Goal: Task Accomplishment & Management: Manage account settings

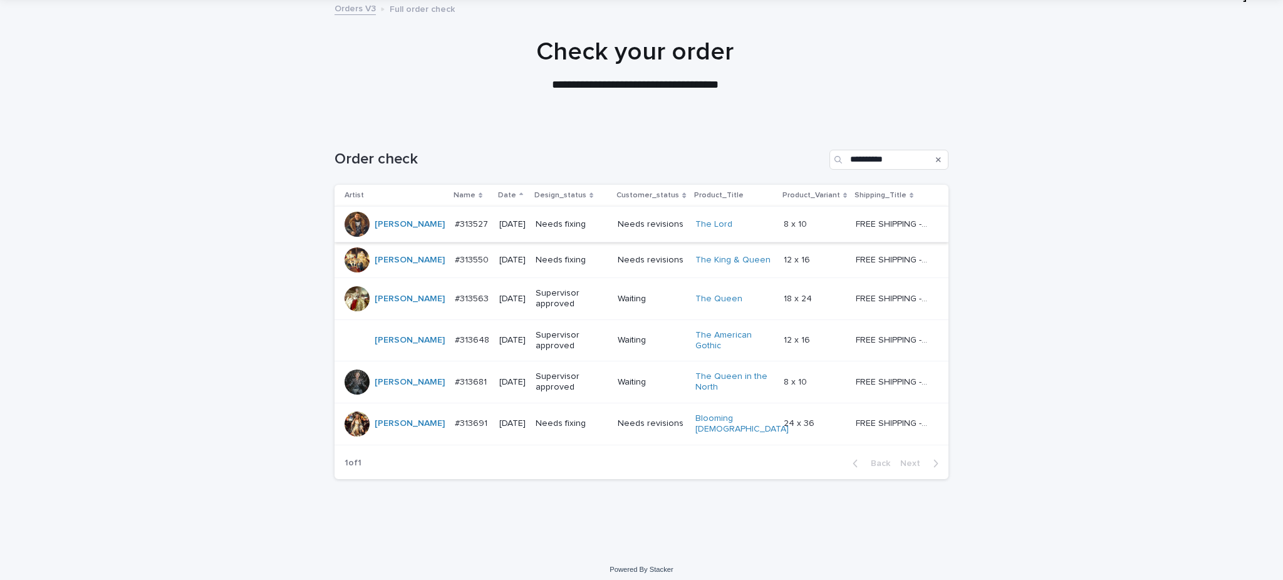
scroll to position [167, 0]
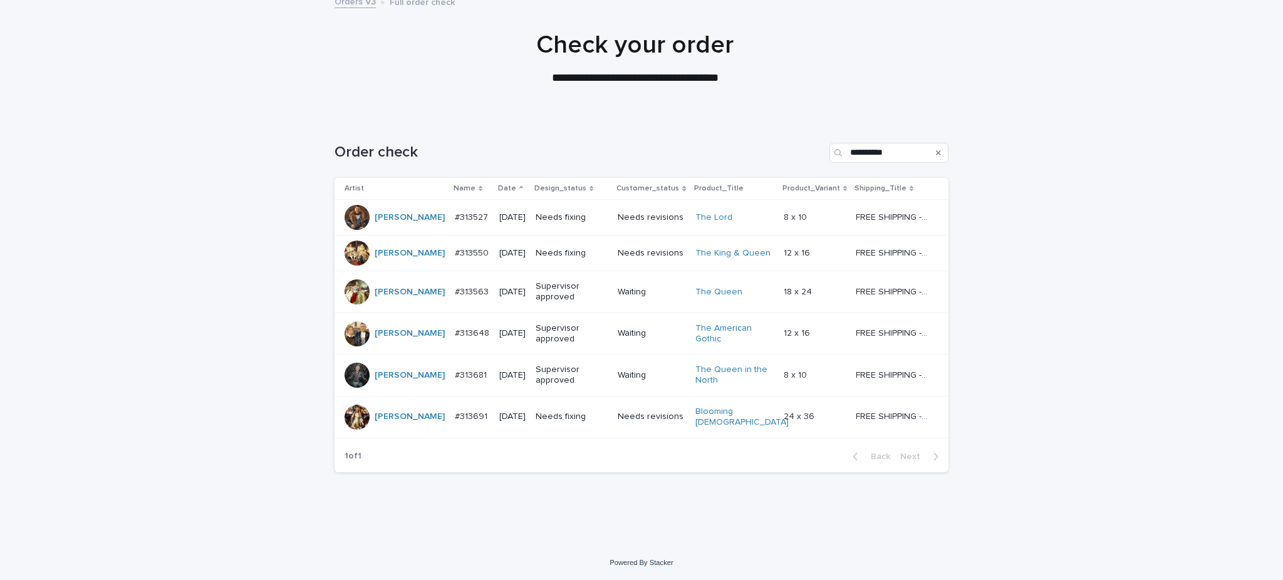
click at [455, 210] on p "#313527" at bounding box center [473, 216] width 36 height 13
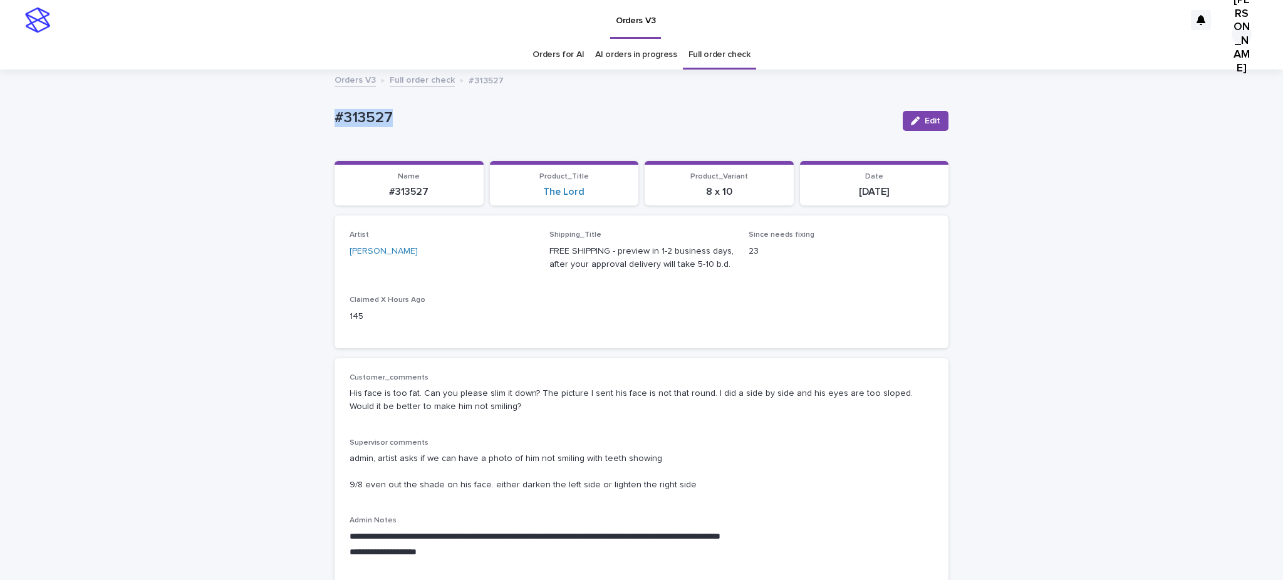
drag, startPoint x: 422, startPoint y: 125, endPoint x: 215, endPoint y: 125, distance: 206.8
copy p "#313527"
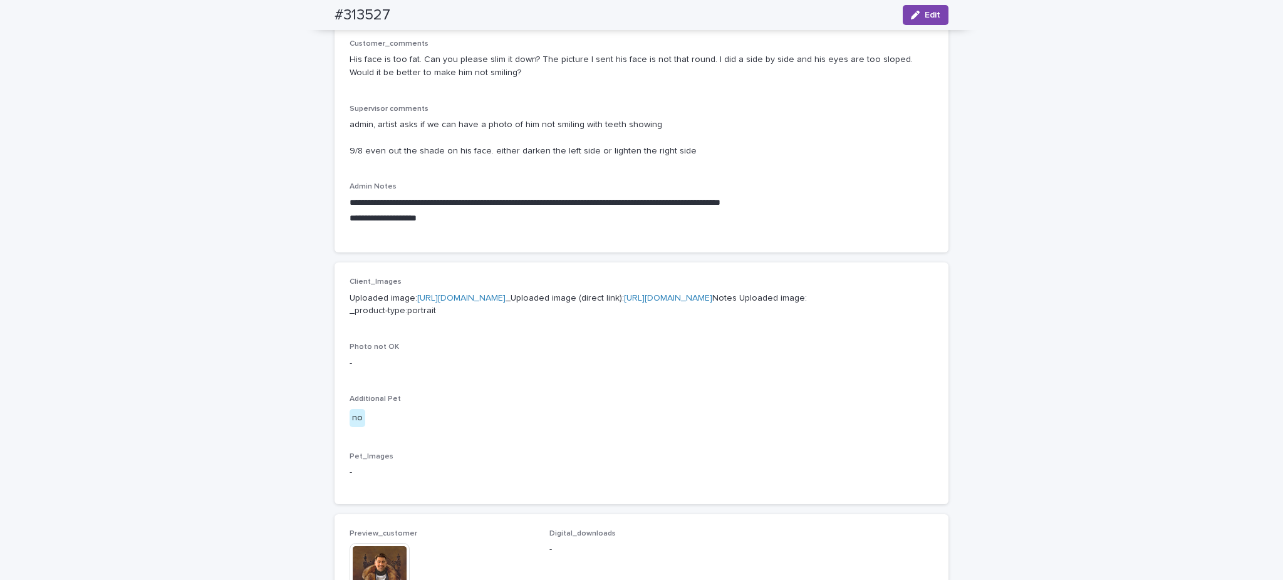
scroll to position [251, 0]
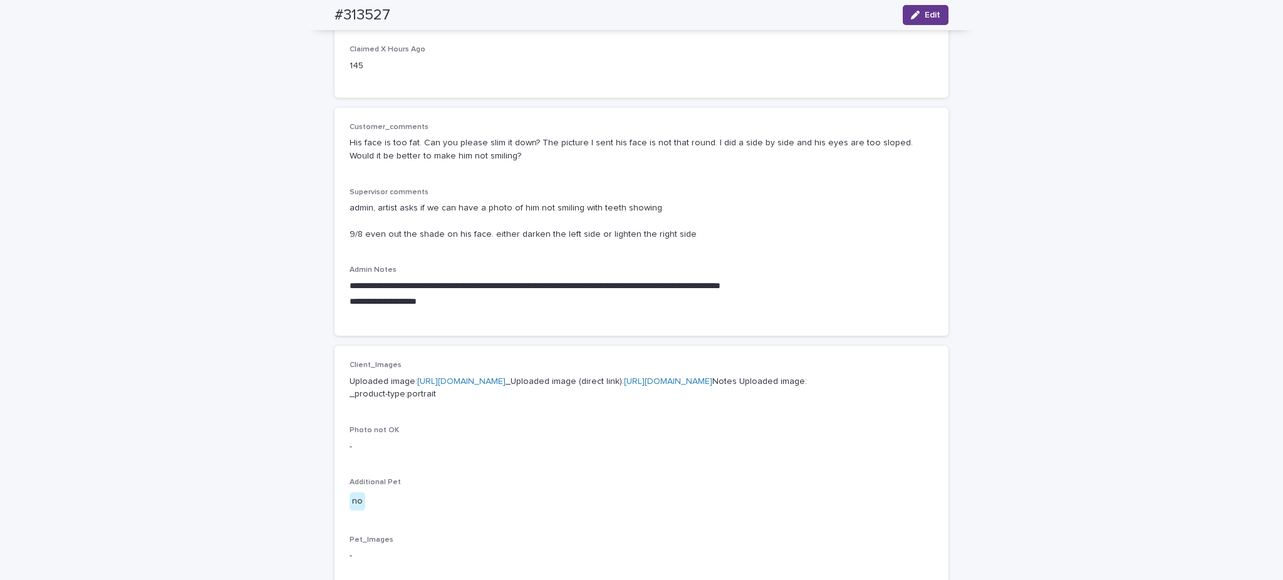
click at [914, 10] on button "Edit" at bounding box center [926, 15] width 46 height 20
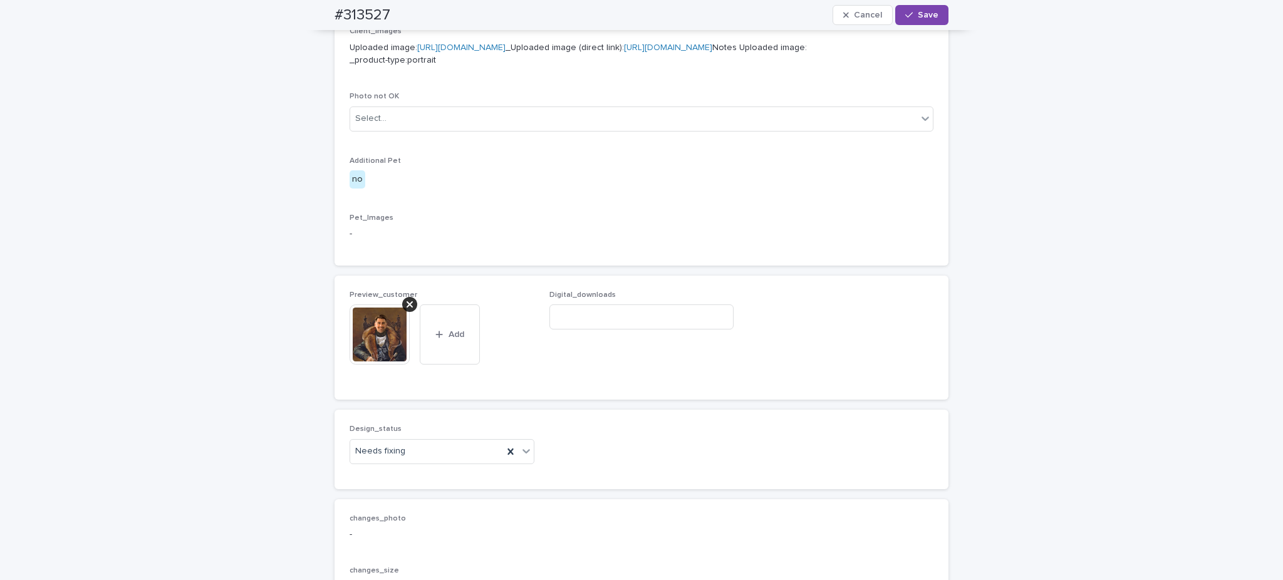
scroll to position [919, 0]
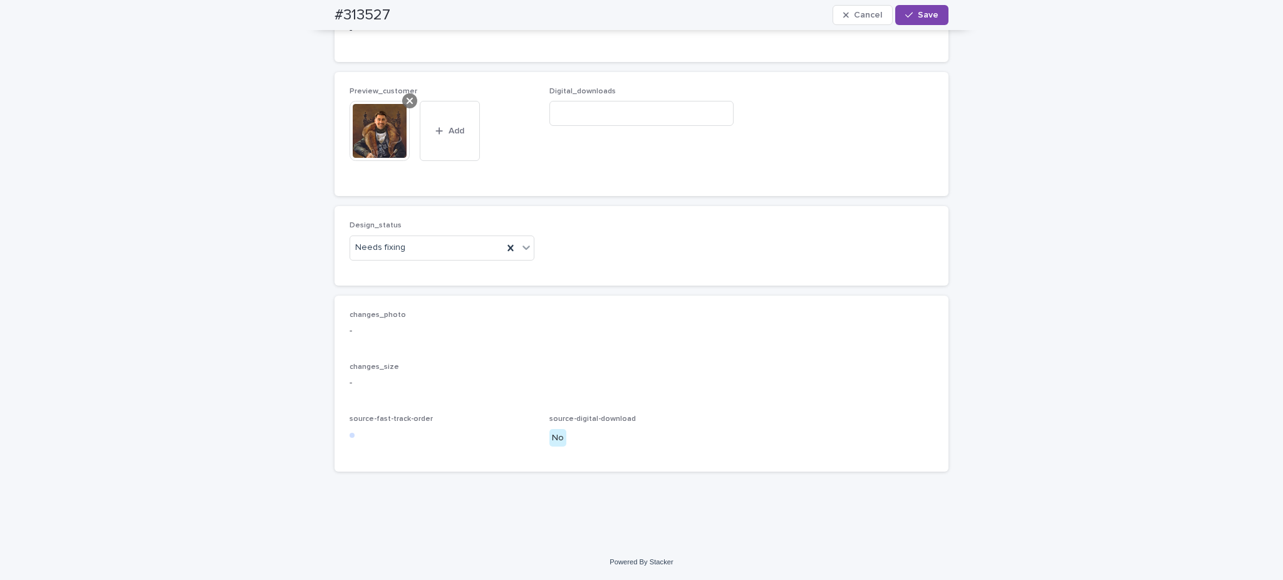
click at [407, 106] on icon at bounding box center [410, 101] width 6 height 10
click at [385, 160] on span "Add" at bounding box center [386, 156] width 16 height 9
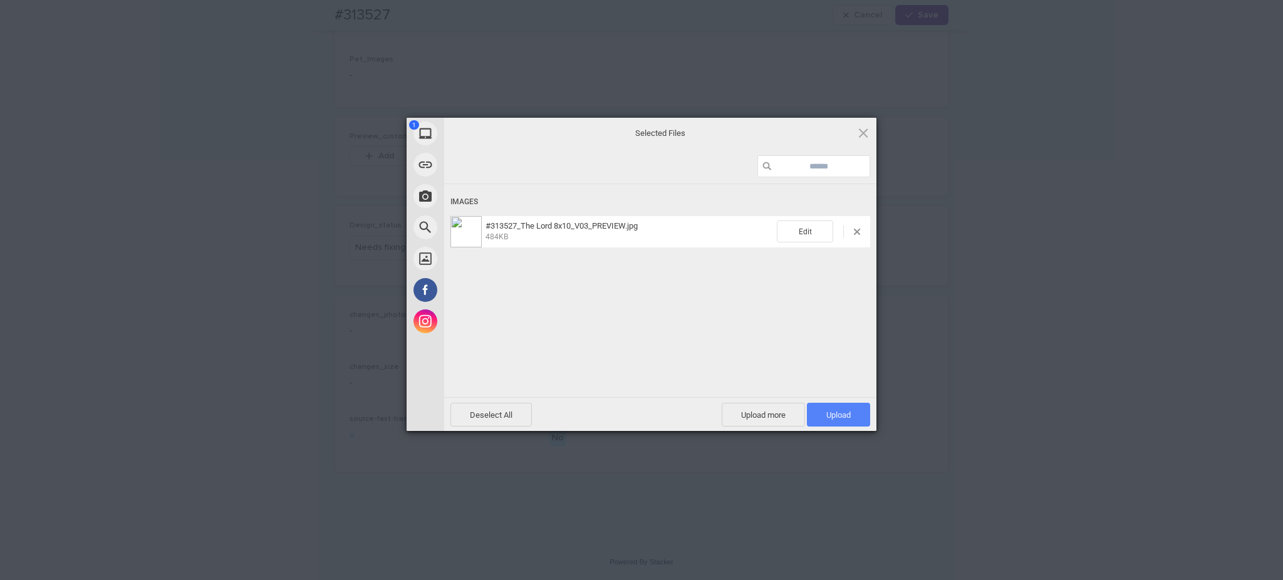
click at [837, 419] on span "Upload 1" at bounding box center [838, 415] width 63 height 24
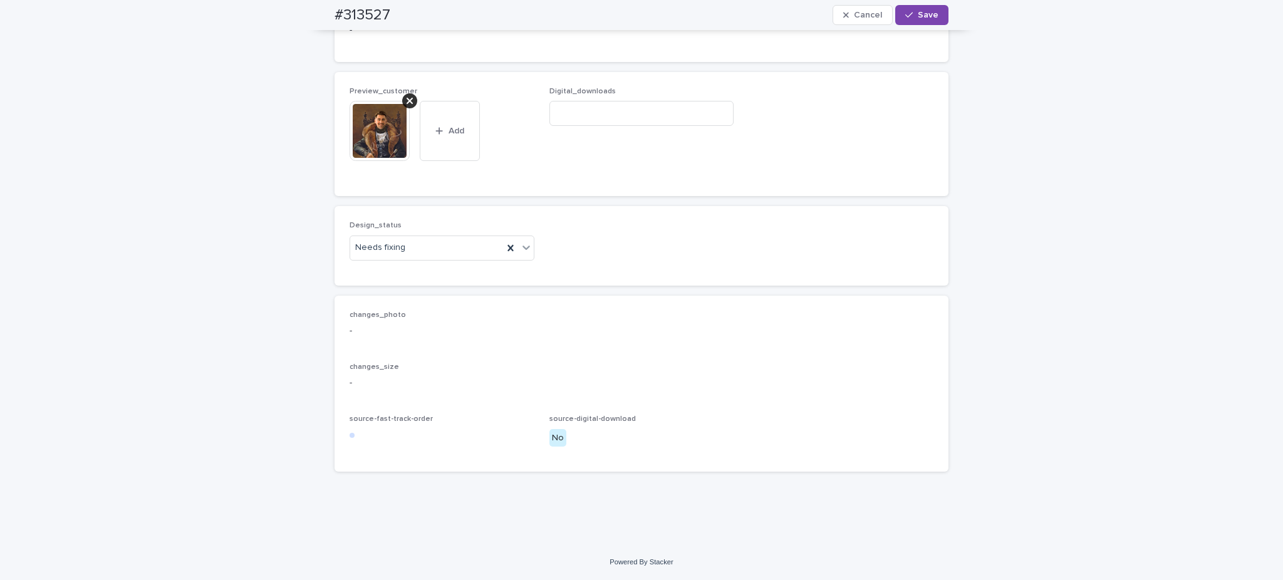
scroll to position [1140, 0]
click at [371, 216] on div "Uploaded" at bounding box center [437, 215] width 179 height 22
click at [914, 8] on button "Save" at bounding box center [921, 15] width 53 height 20
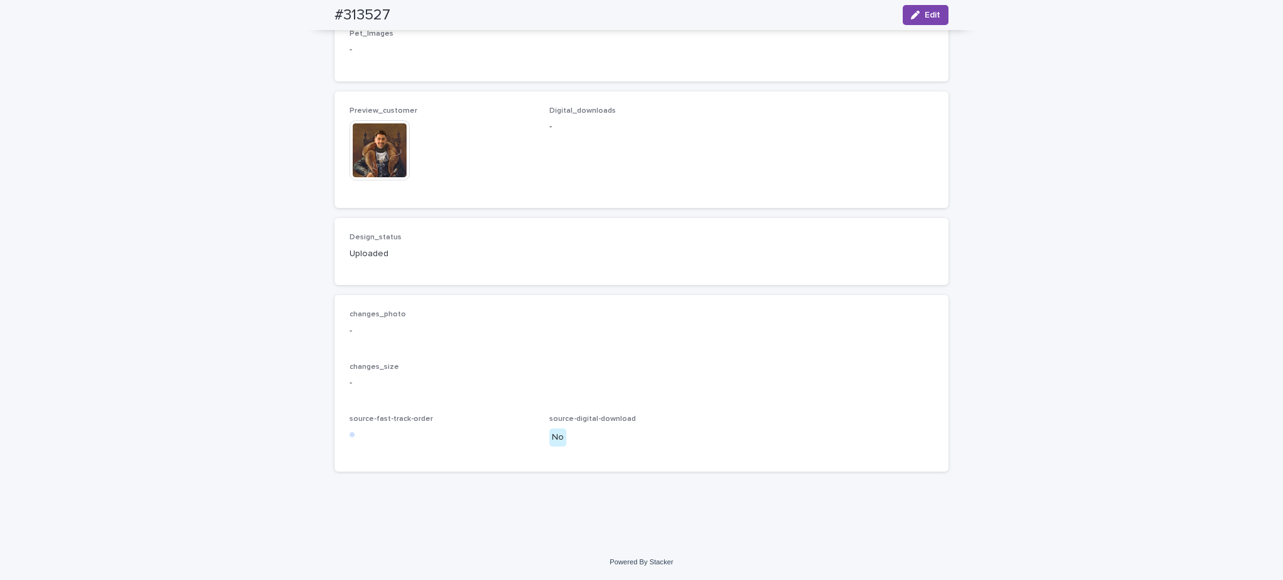
scroll to position [1113, 0]
drag, startPoint x: 409, startPoint y: 5, endPoint x: 317, endPoint y: 9, distance: 92.2
click at [317, 9] on div "#313527 Edit" at bounding box center [642, 15] width 674 height 30
copy h2 "#313527"
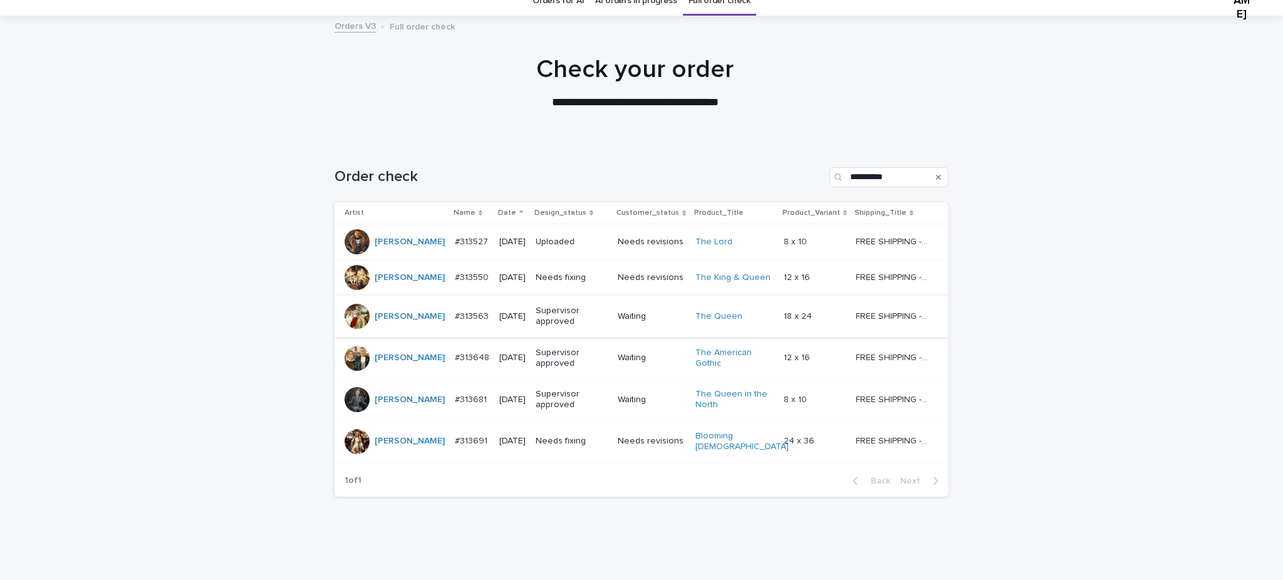
scroll to position [83, 0]
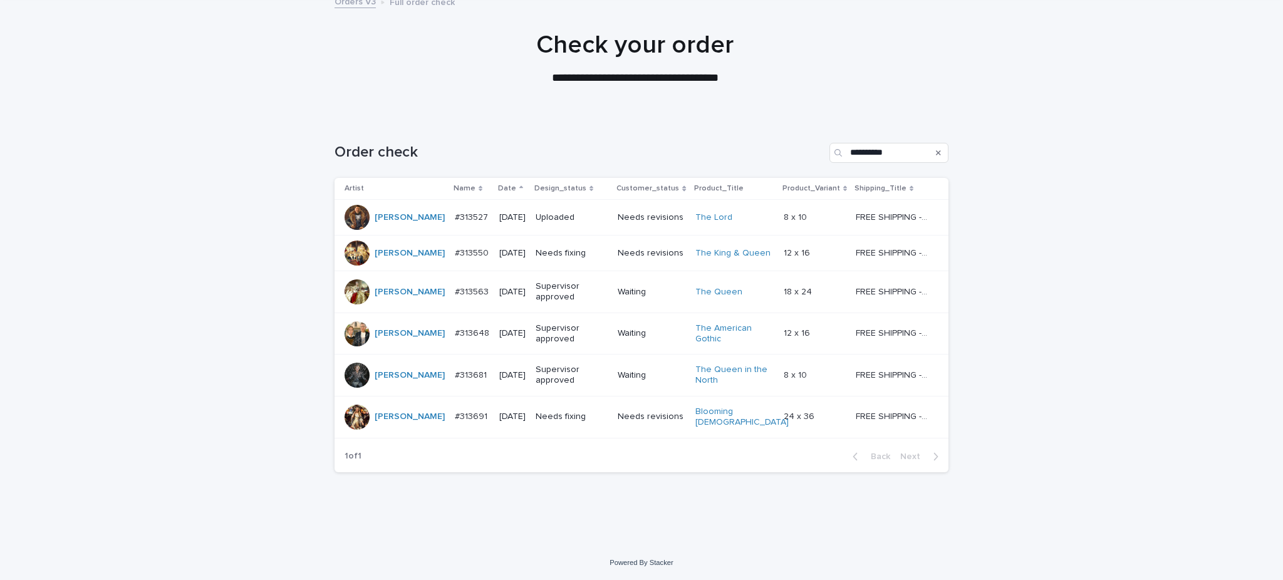
click at [455, 259] on p "#313550" at bounding box center [473, 252] width 36 height 13
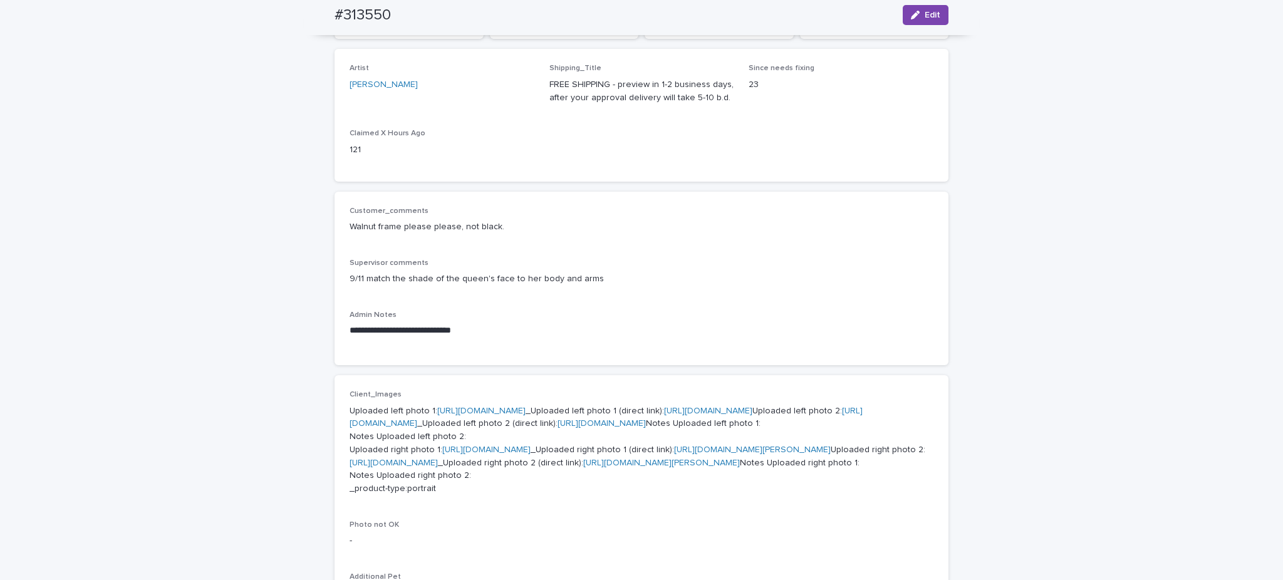
scroll to position [83, 0]
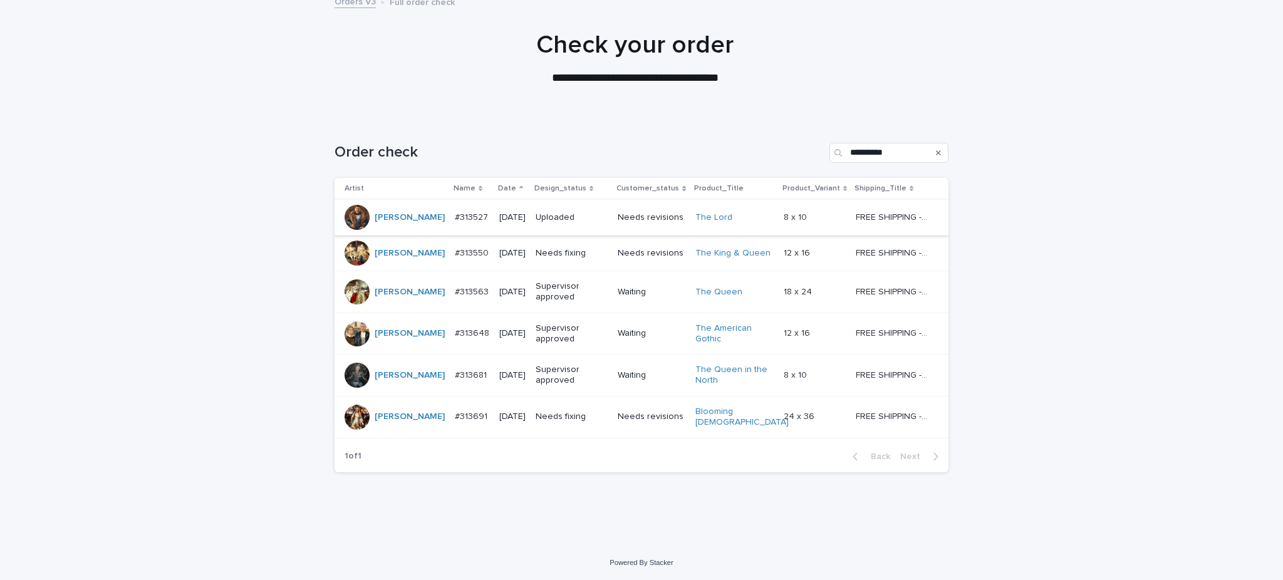
scroll to position [212, 0]
click at [455, 409] on p "#313691" at bounding box center [472, 415] width 35 height 13
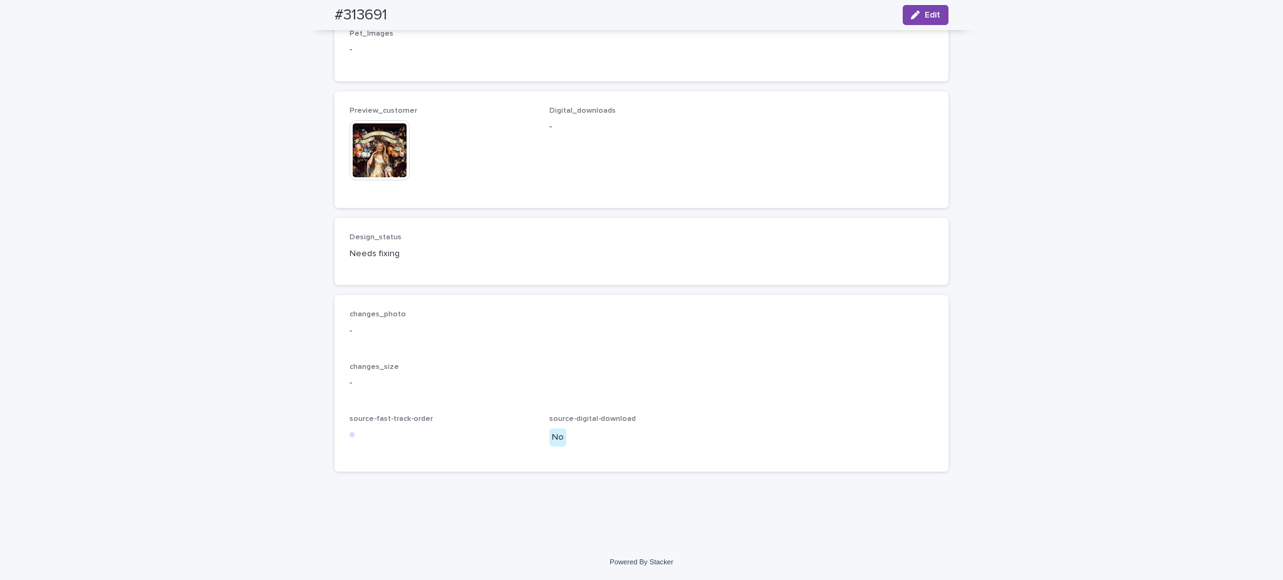
scroll to position [1003, 0]
click at [387, 180] on img at bounding box center [380, 150] width 60 height 60
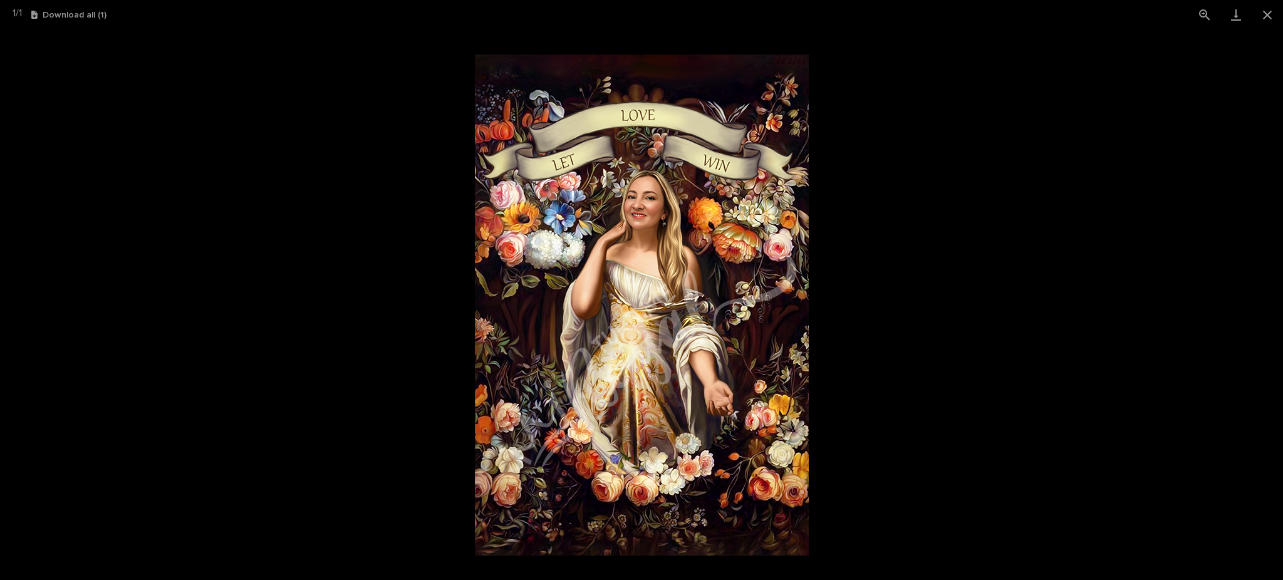
click at [920, 371] on picture at bounding box center [641, 304] width 1283 height 551
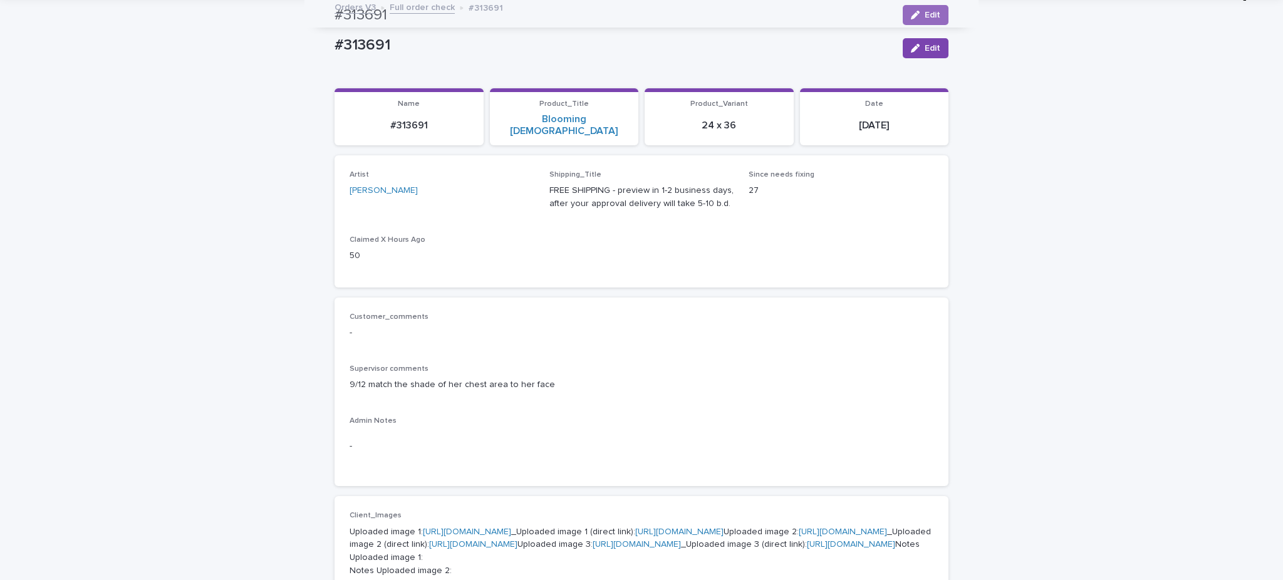
scroll to position [0, 0]
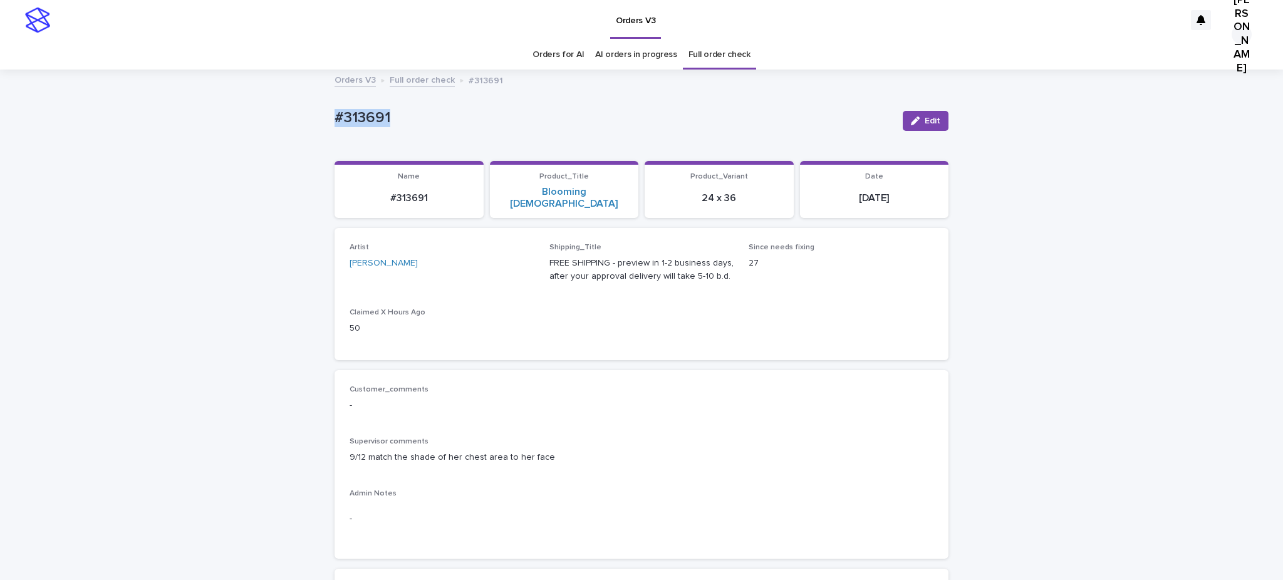
drag, startPoint x: 351, startPoint y: 132, endPoint x: 365, endPoint y: 131, distance: 14.4
copy p "#313691"
click at [919, 123] on button "Edit" at bounding box center [926, 121] width 46 height 20
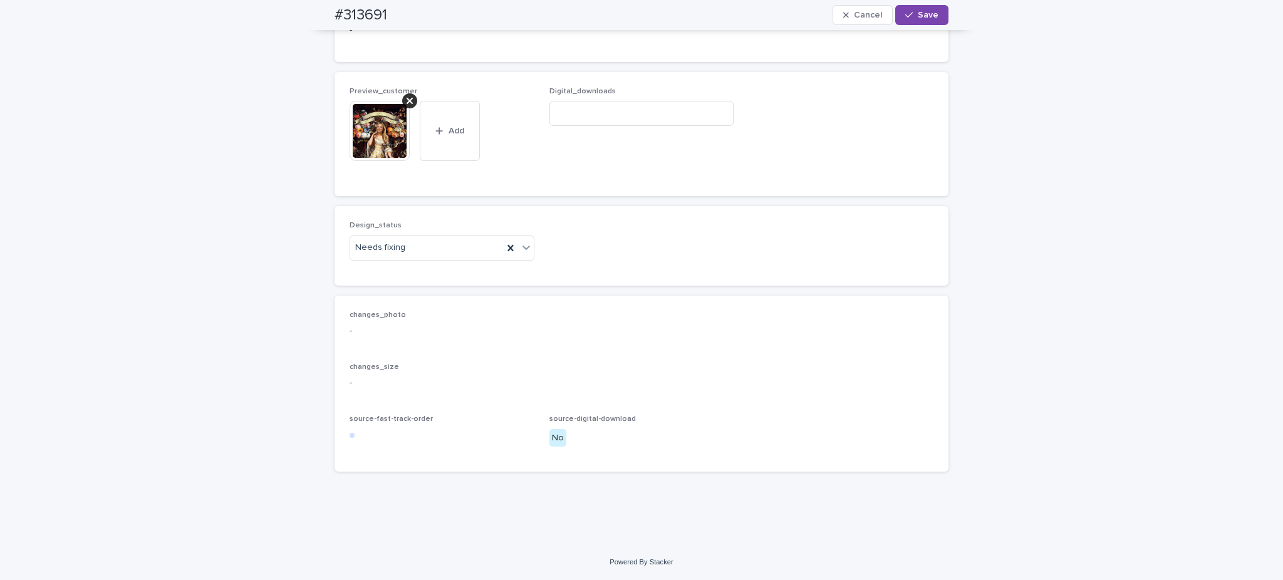
scroll to position [1169, 0]
click at [398, 181] on div "Preview_customer This file cannot be opened Download File Add" at bounding box center [442, 134] width 185 height 94
click at [407, 106] on icon at bounding box center [410, 101] width 6 height 10
click at [373, 166] on button "Add" at bounding box center [380, 156] width 60 height 20
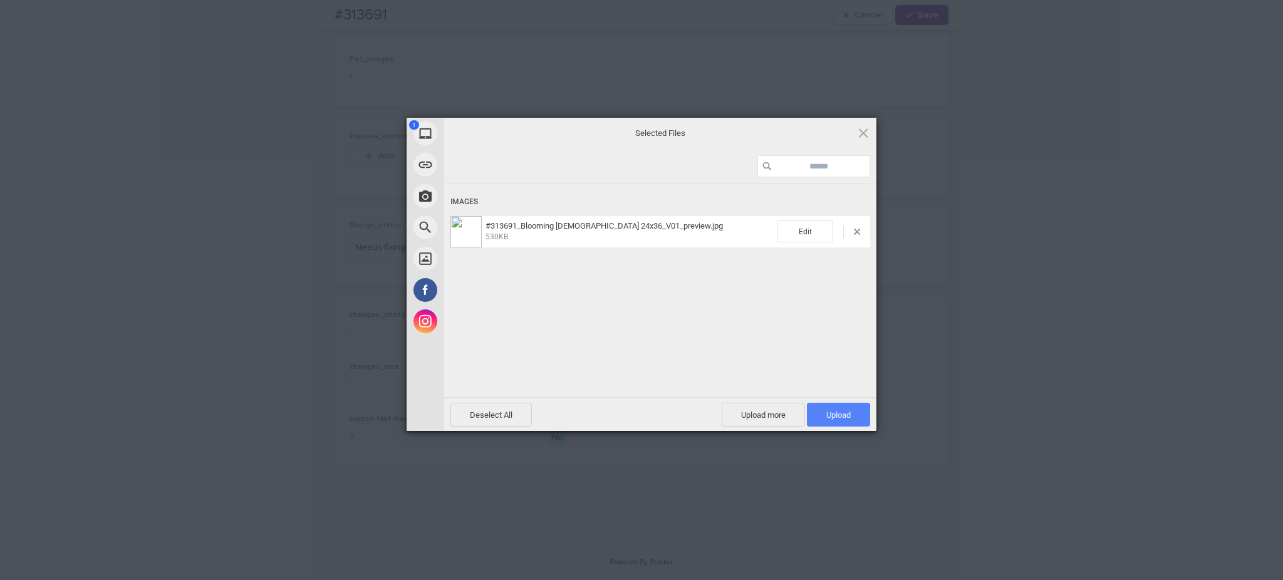
click at [838, 405] on span "Upload 1" at bounding box center [838, 415] width 63 height 24
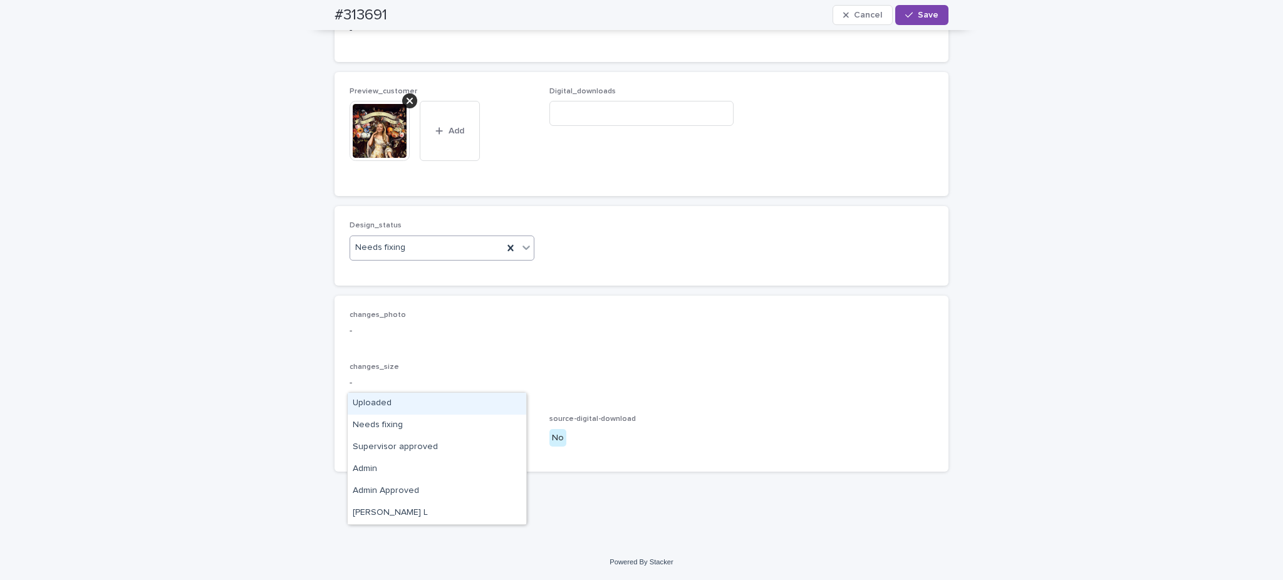
click at [363, 405] on div "Uploaded" at bounding box center [437, 404] width 179 height 22
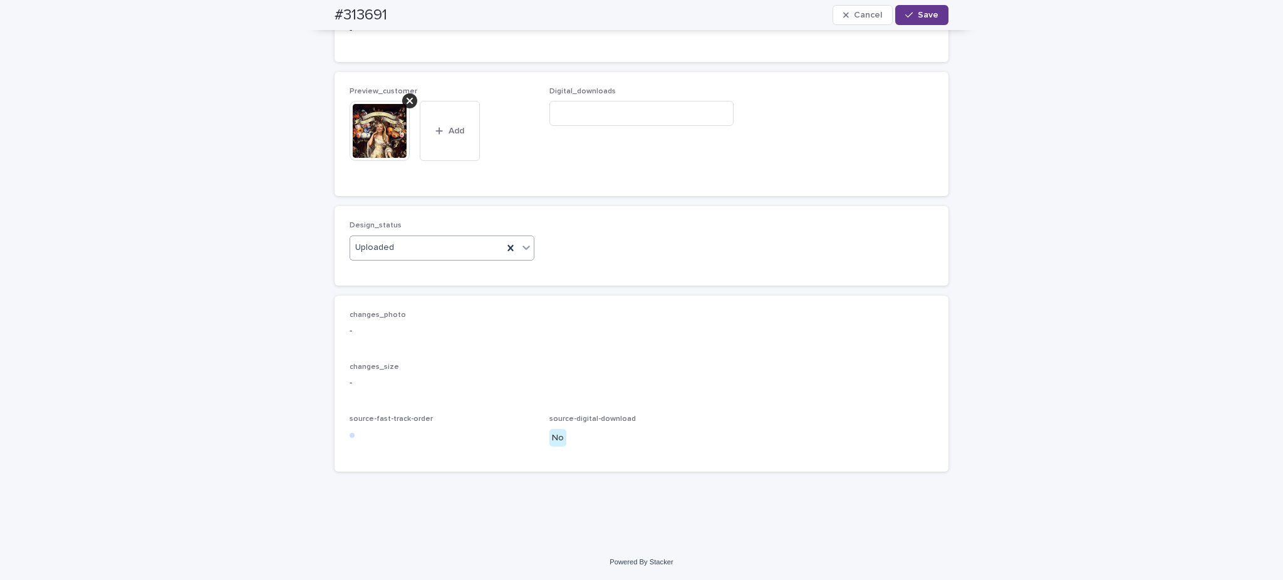
click at [918, 19] on span "Save" at bounding box center [928, 15] width 21 height 9
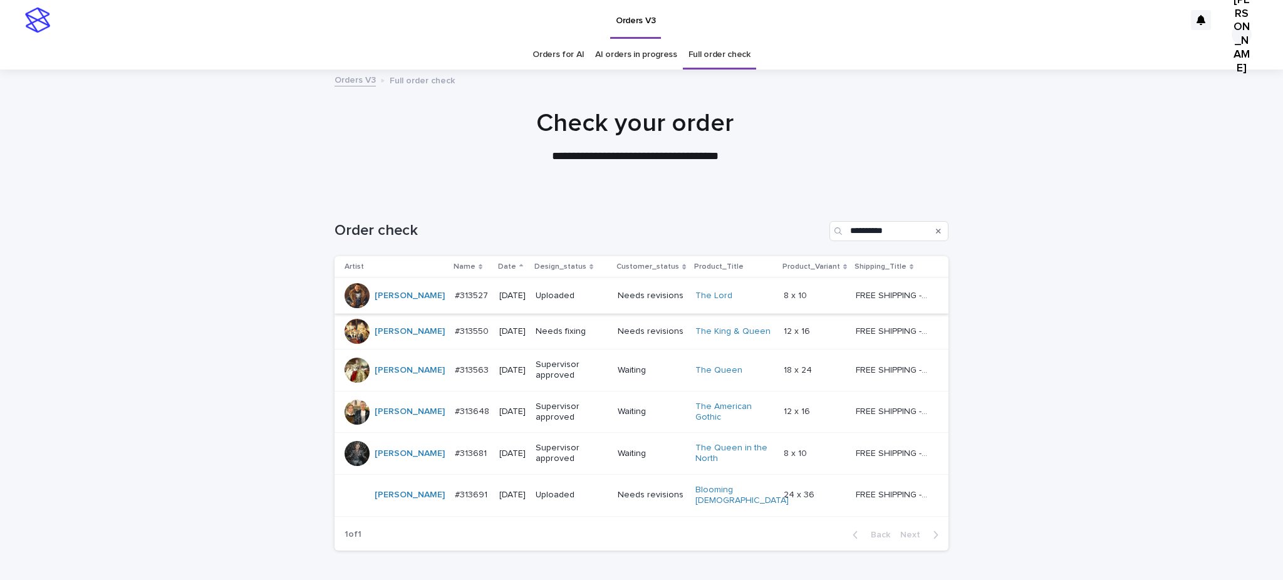
scroll to position [167, 0]
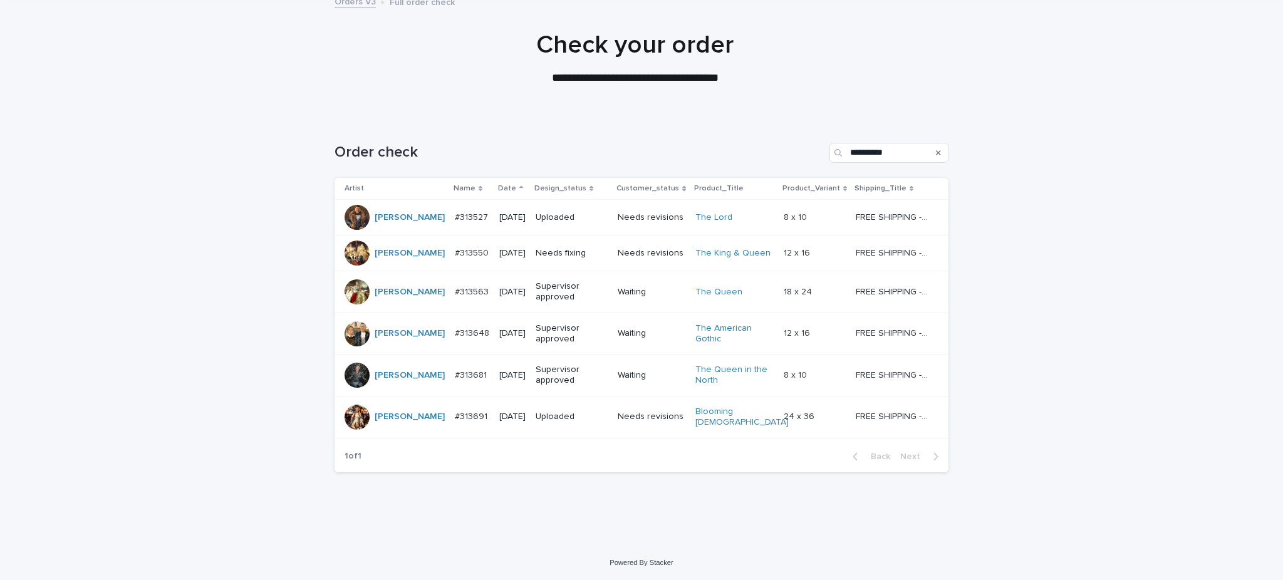
click at [460, 246] on p "#313550" at bounding box center [473, 252] width 36 height 13
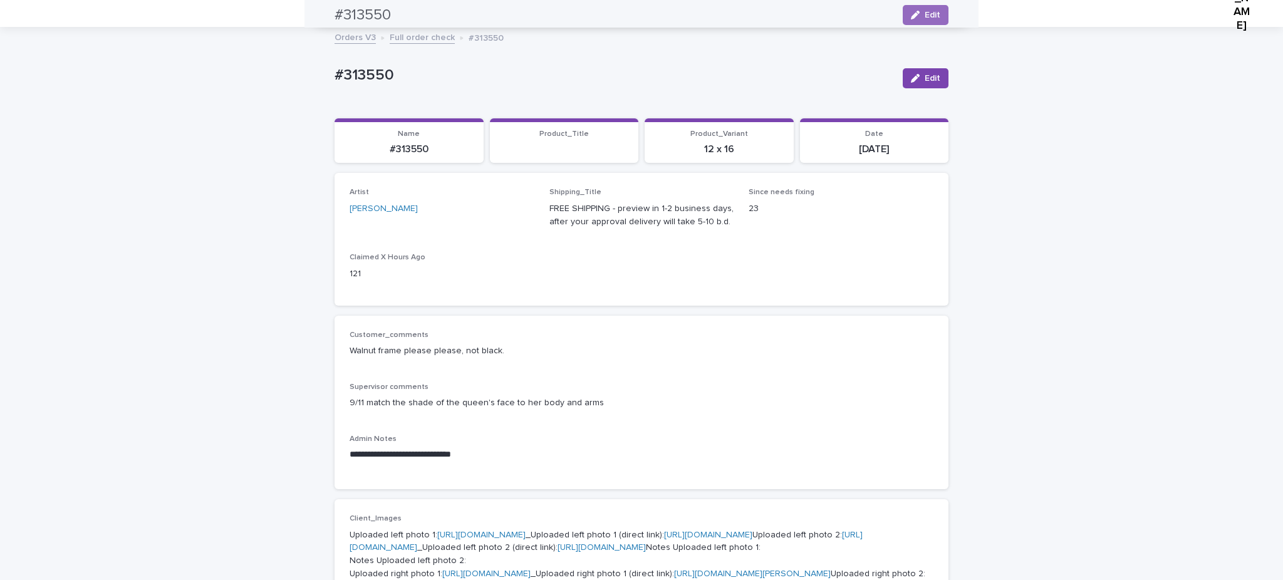
scroll to position [40, 0]
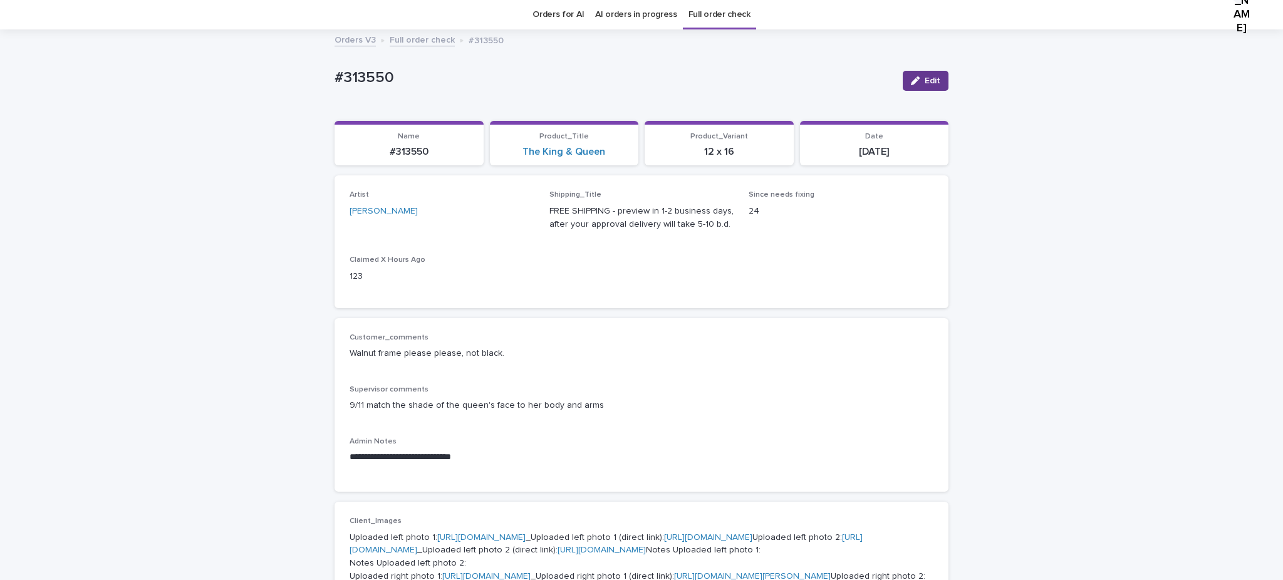
click at [925, 85] on span "Edit" at bounding box center [933, 80] width 16 height 9
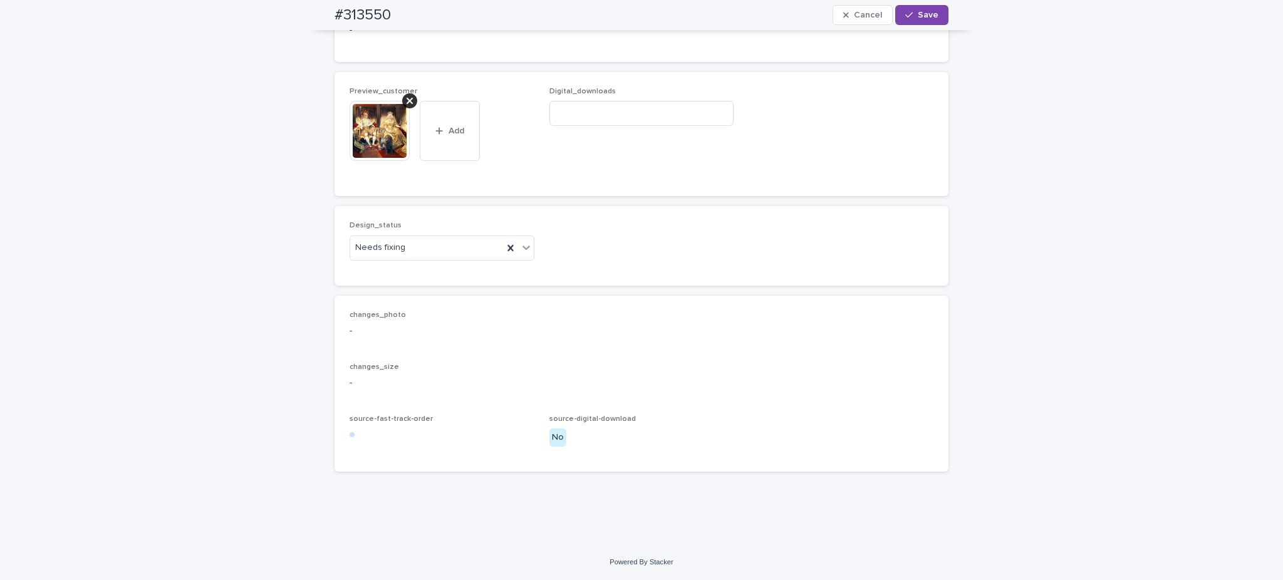
scroll to position [1293, 0]
click at [446, 258] on div "Needs fixing" at bounding box center [426, 247] width 153 height 21
click at [379, 293] on div "Uploaded" at bounding box center [437, 290] width 179 height 22
click at [918, 16] on span "Save" at bounding box center [928, 15] width 21 height 9
